Goal: Information Seeking & Learning: Learn about a topic

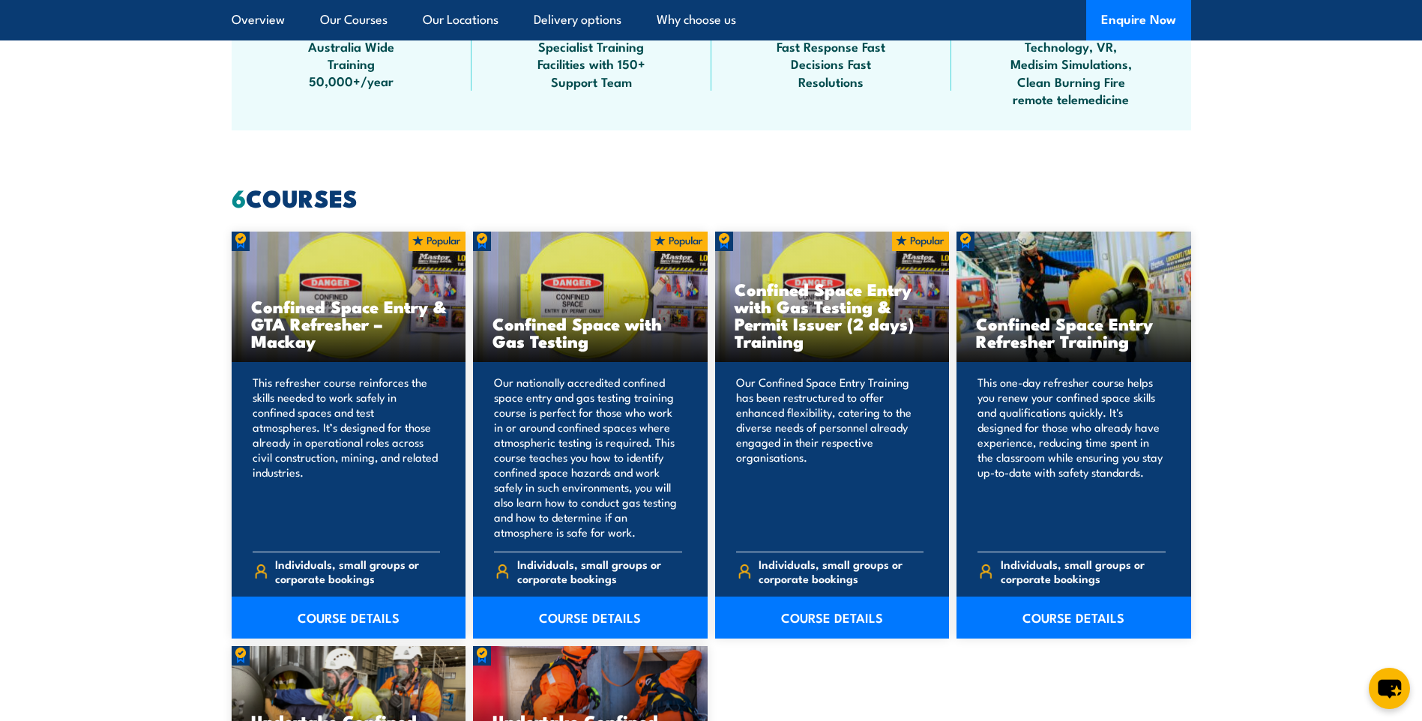
scroll to position [1050, 0]
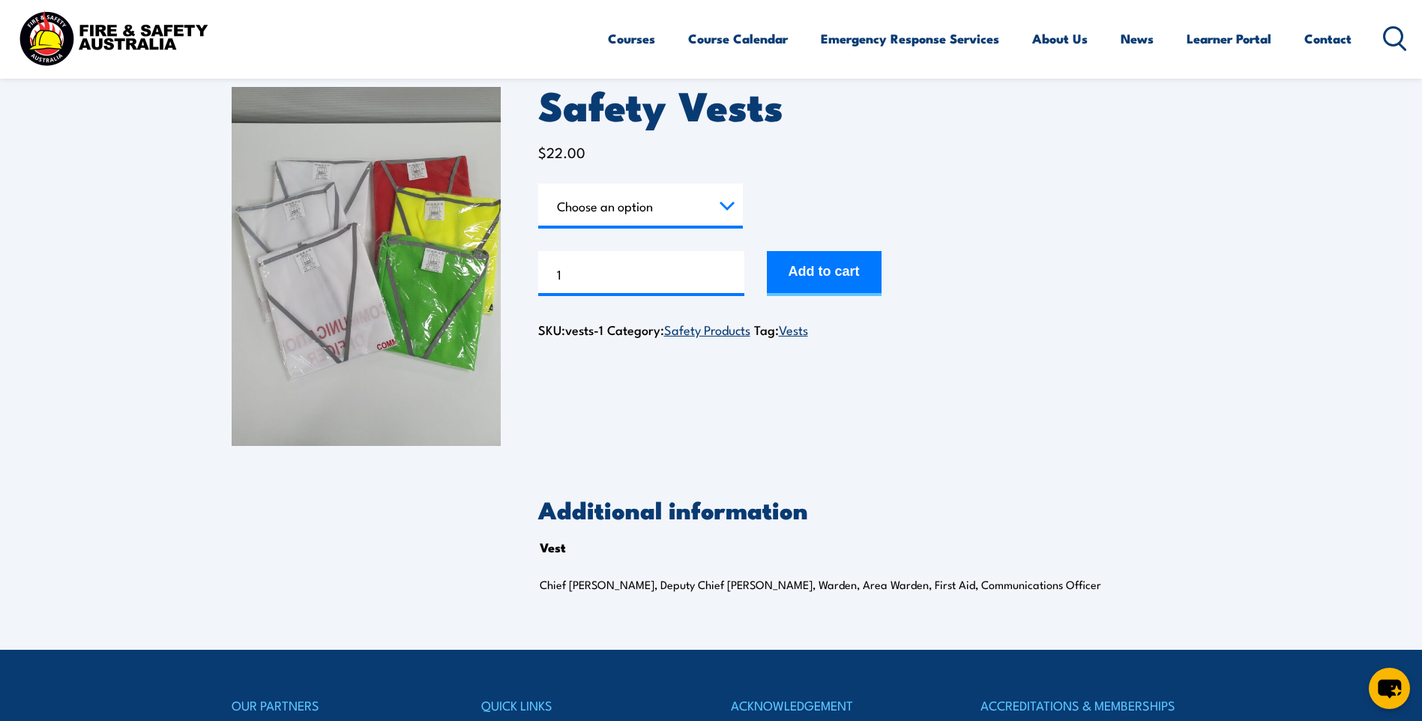
scroll to position [94, 0]
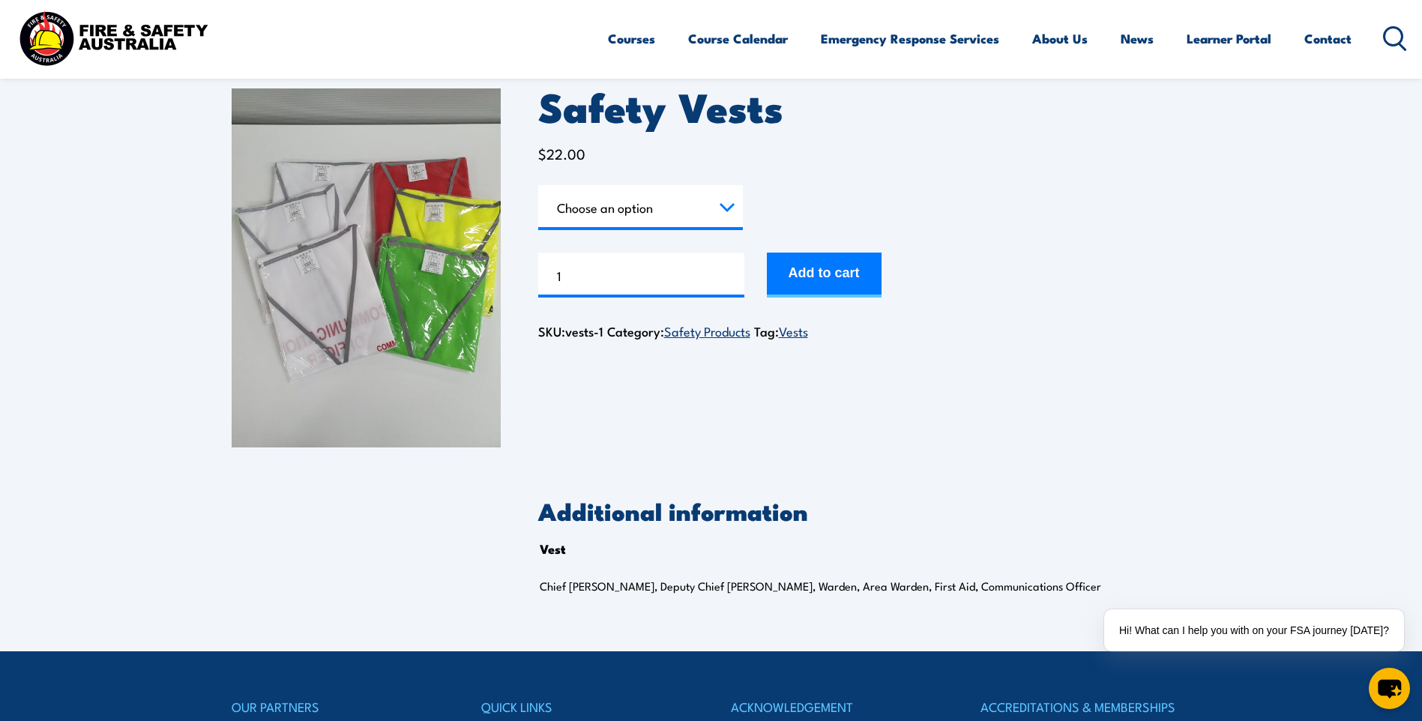
click at [627, 232] on form "Vest Choose an option Chief Warden Deputy Chief Warden Warden Area Warden First…" at bounding box center [864, 241] width 653 height 112
click at [627, 212] on select "Choose an option Chief Warden Deputy Chief Warden Warden Area Warden First Aid …" at bounding box center [640, 207] width 205 height 45
click at [538, 185] on select "Choose an option Chief Warden Deputy Chief Warden Warden Area Warden First Aid …" at bounding box center [640, 207] width 205 height 45
select select "Chief Warden"
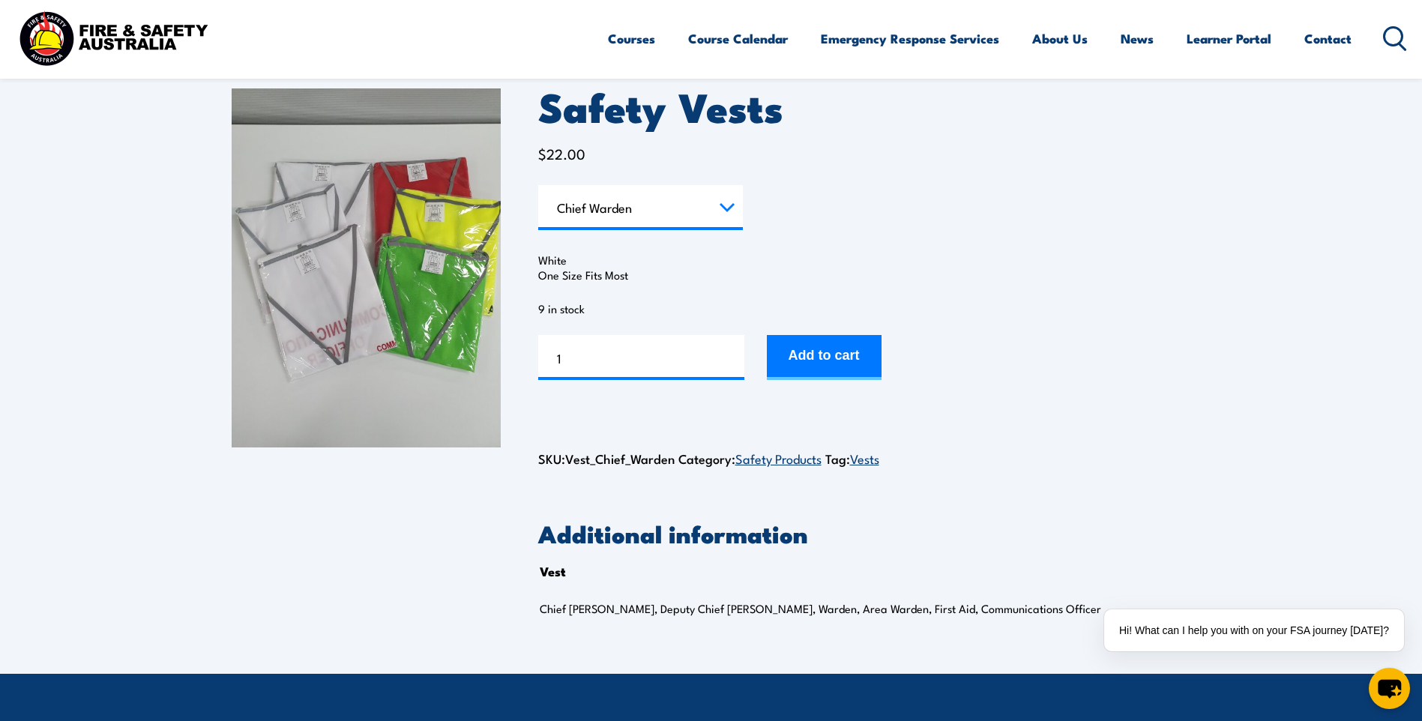
click at [385, 262] on img at bounding box center [366, 267] width 269 height 359
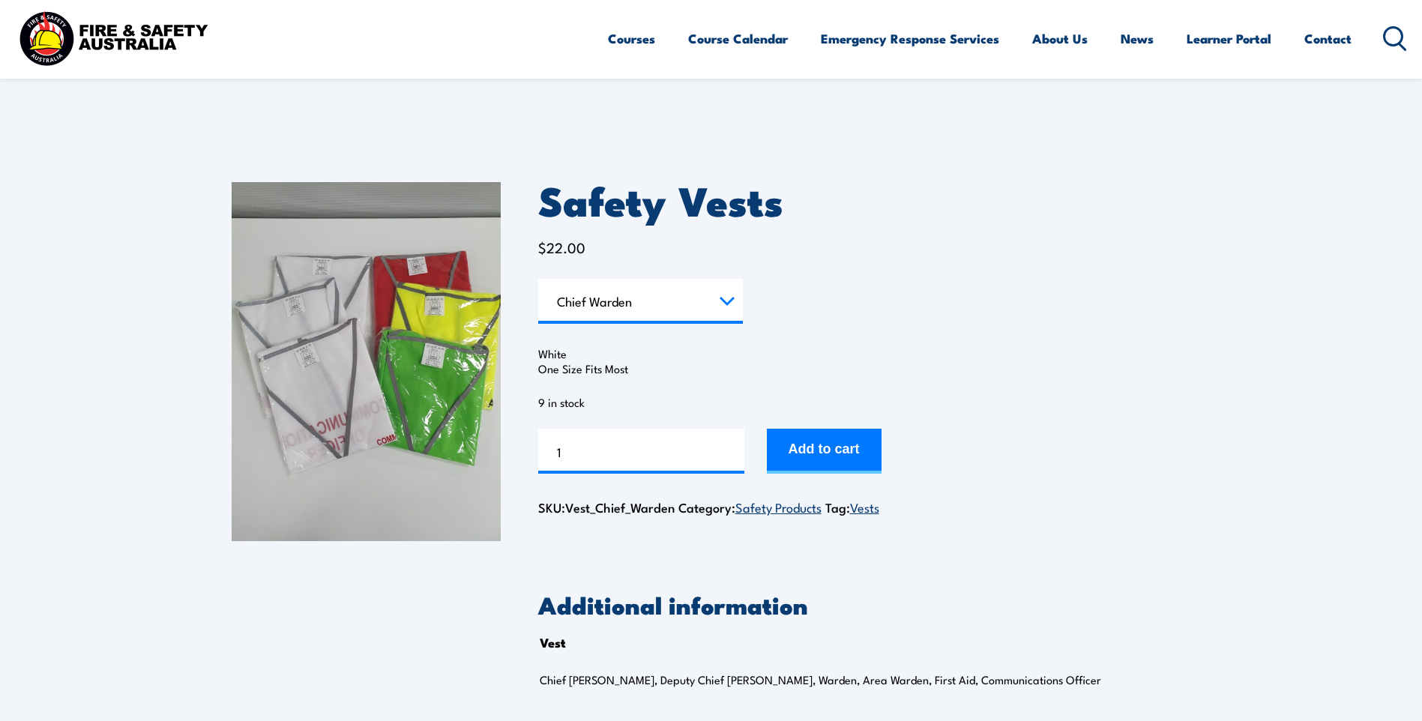
select select "Chief Warden"
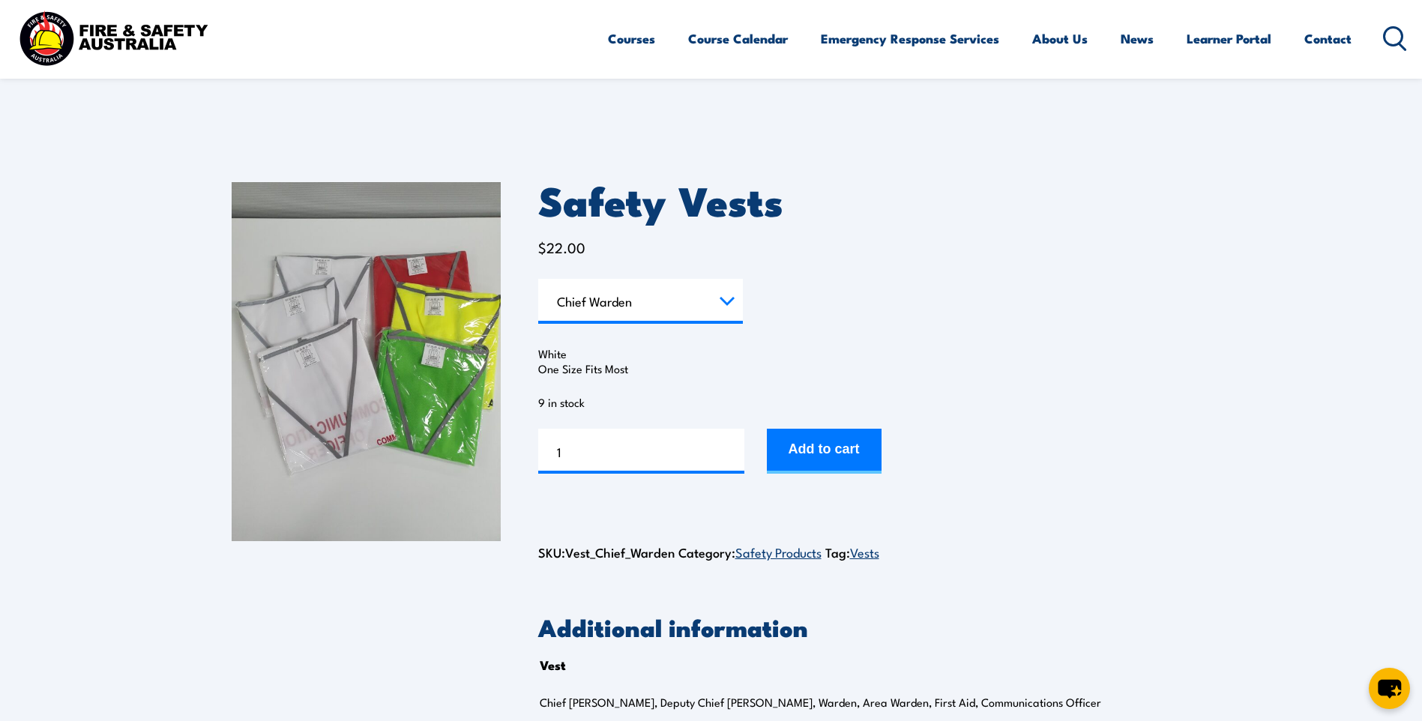
click at [1389, 43] on circle at bounding box center [1394, 36] width 18 height 18
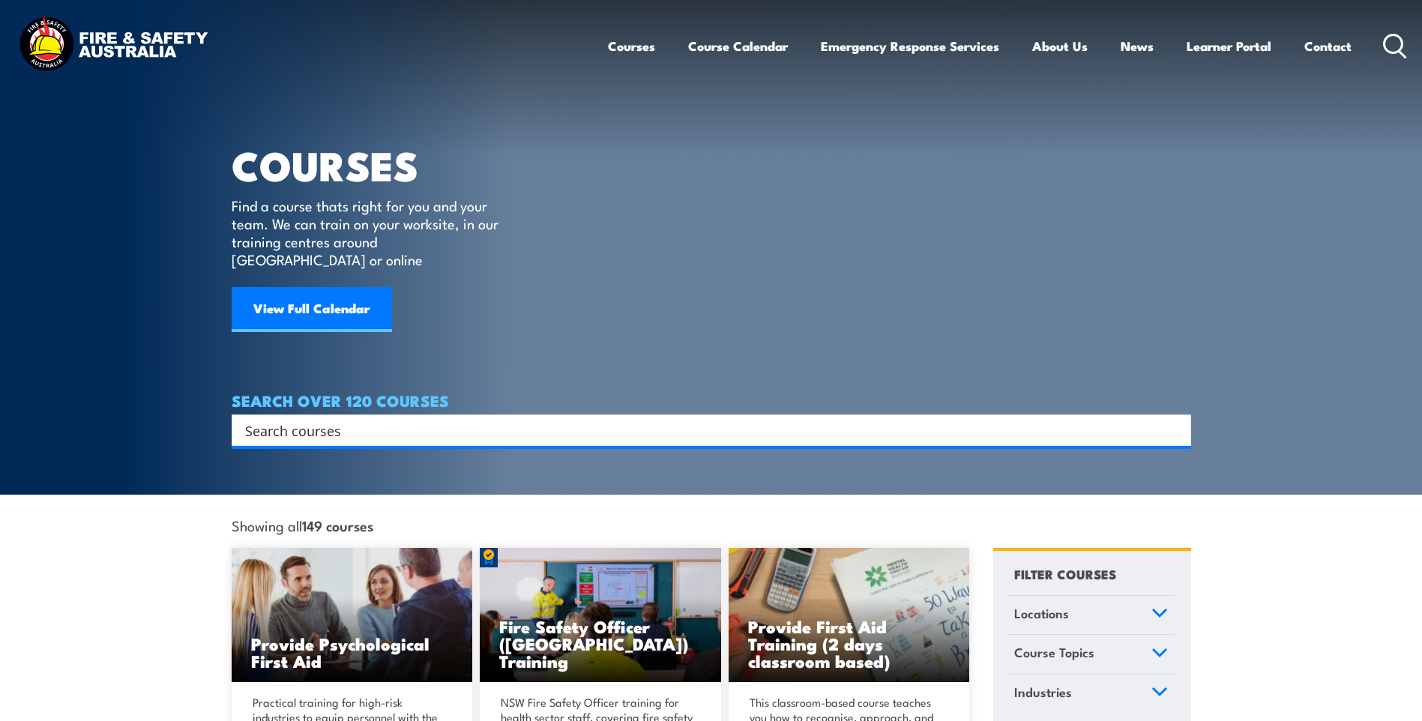
click at [448, 419] on input "Search input" at bounding box center [701, 430] width 913 height 22
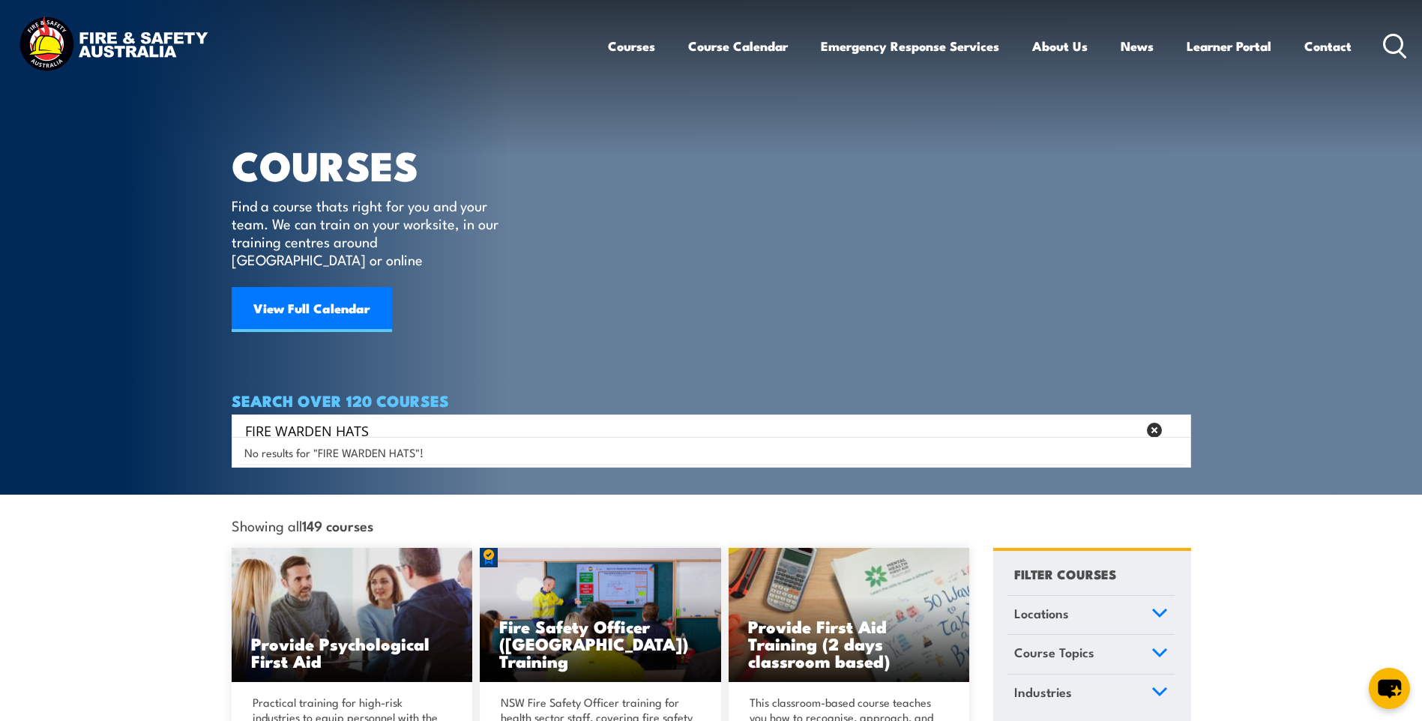
type input "FIRE WARDEN HATS"
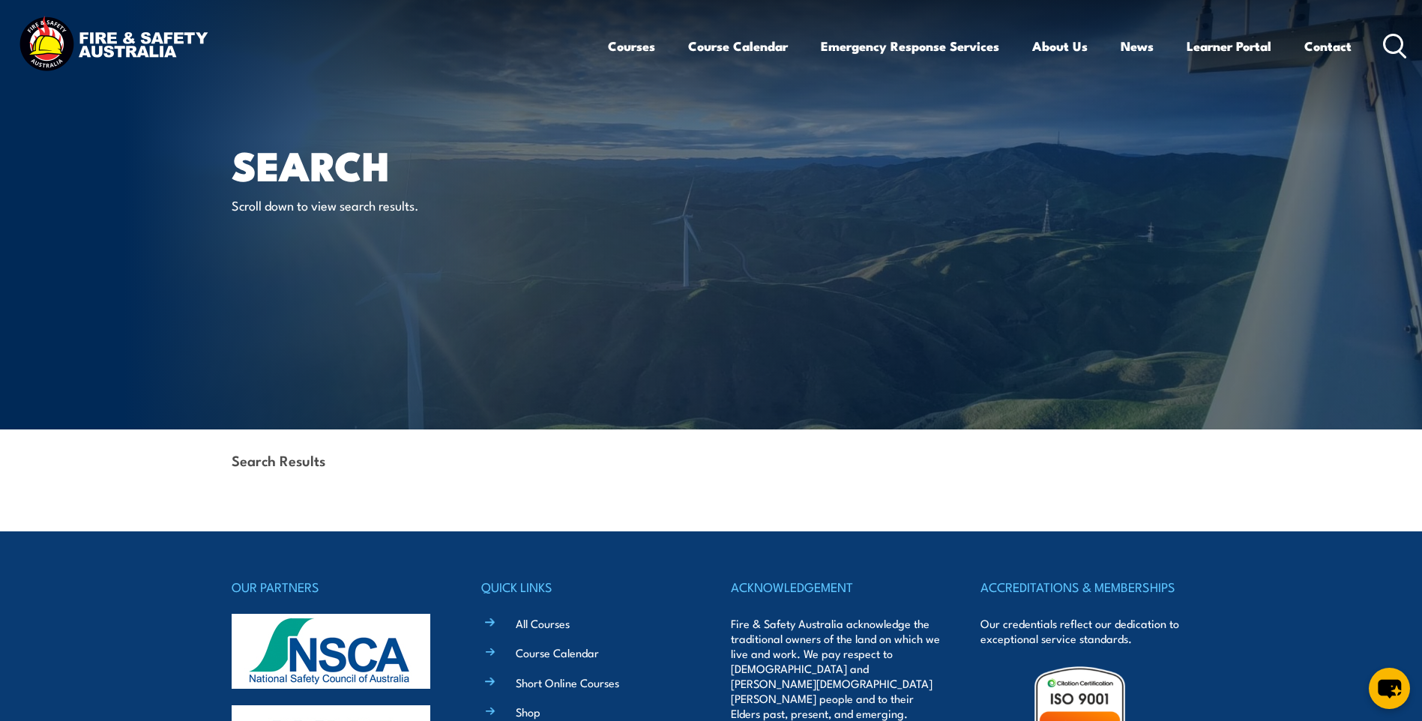
click at [1394, 56] on icon at bounding box center [1395, 46] width 24 height 25
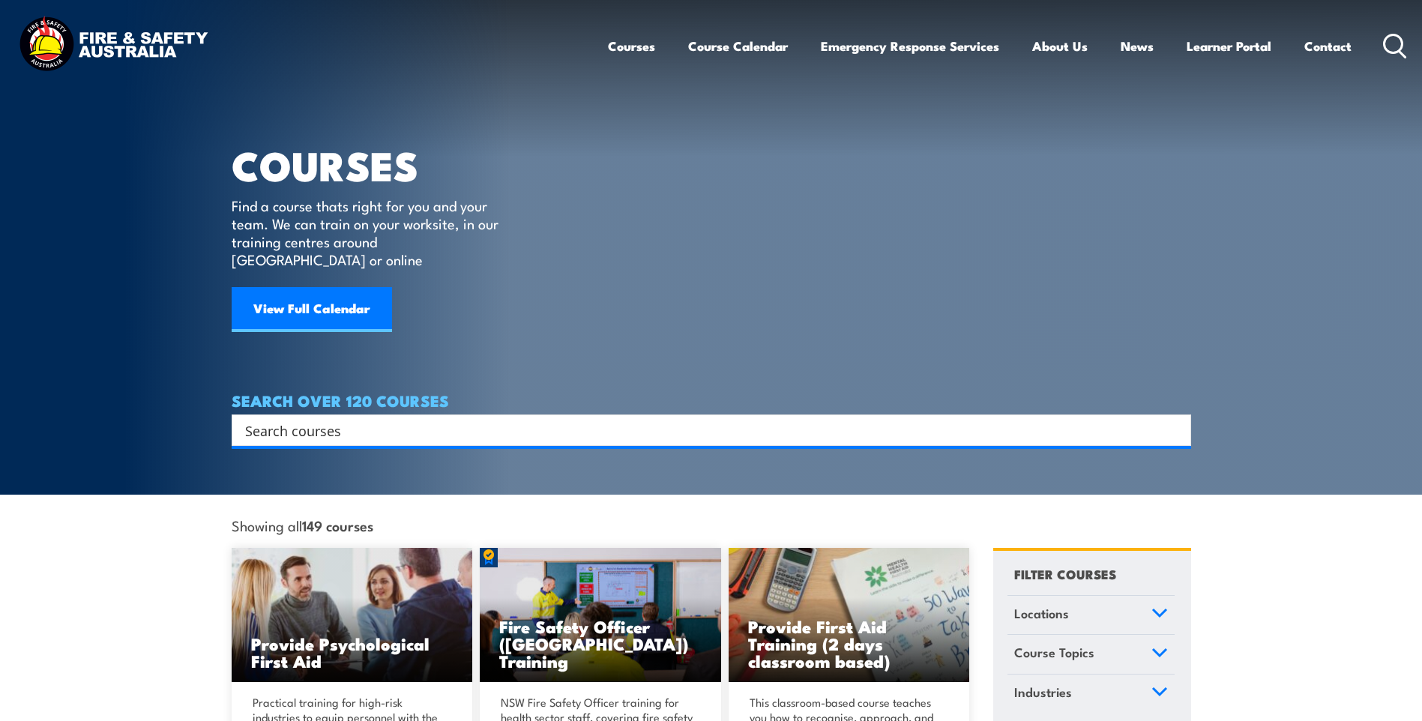
click at [360, 422] on input "Search input" at bounding box center [701, 430] width 913 height 22
click at [363, 419] on input "Search input" at bounding box center [701, 430] width 913 height 22
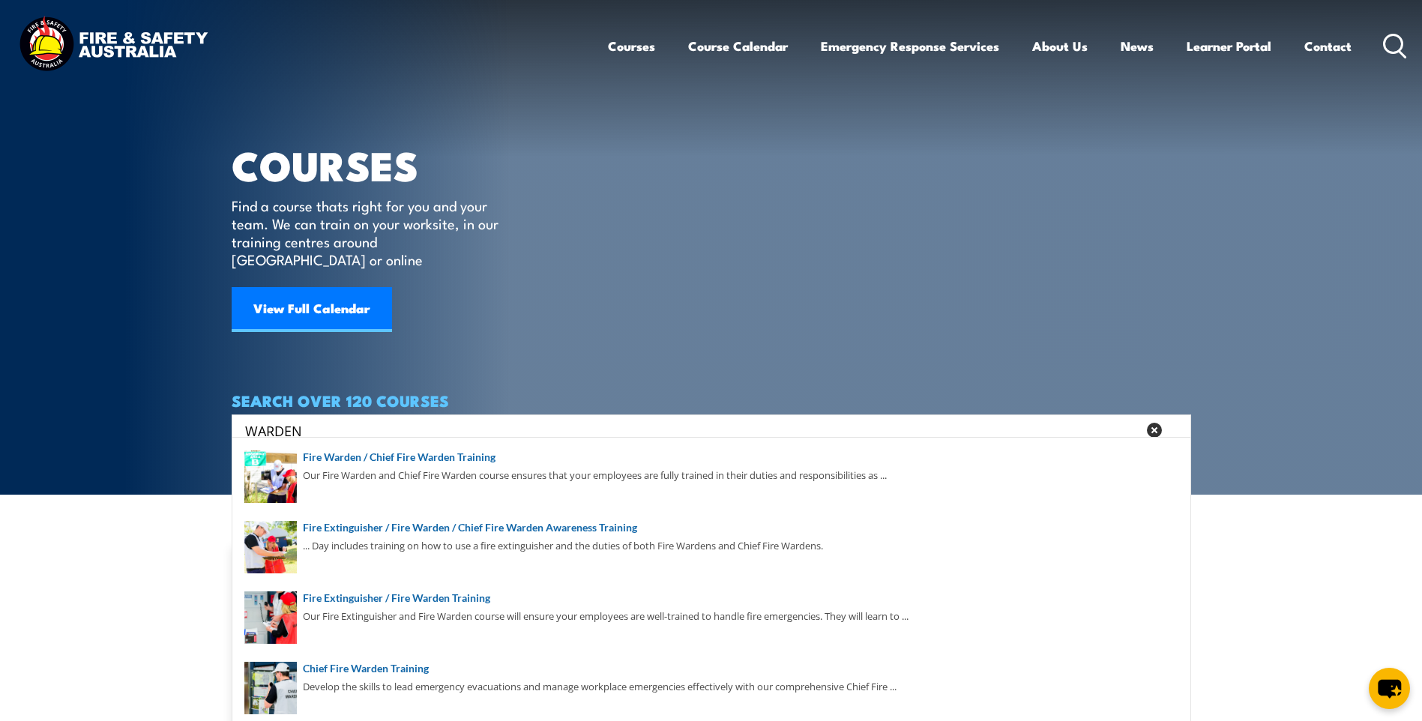
type input "WARDEN"
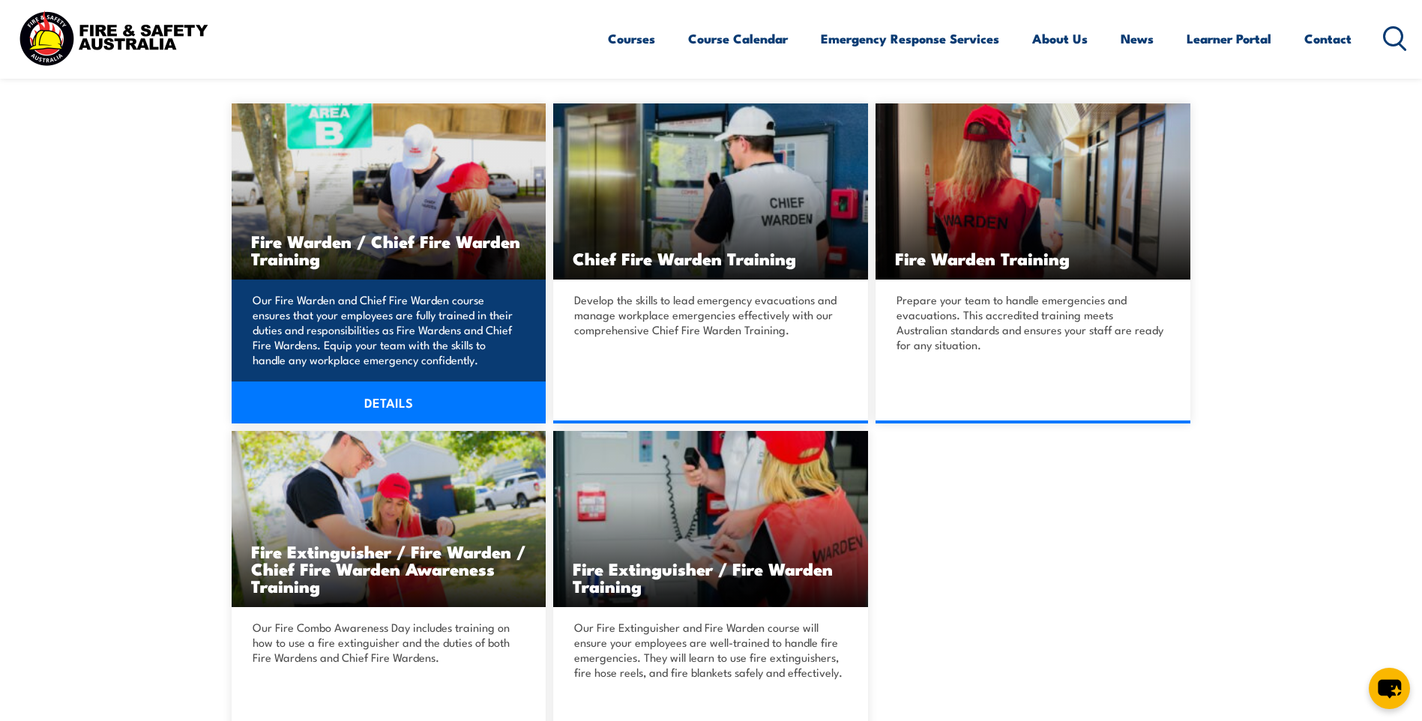
scroll to position [394, 0]
